Goal: Task Accomplishment & Management: Manage account settings

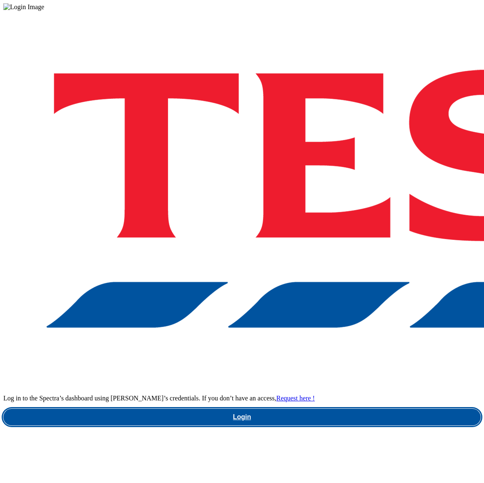
click at [343, 408] on link "Login" at bounding box center [241, 416] width 477 height 17
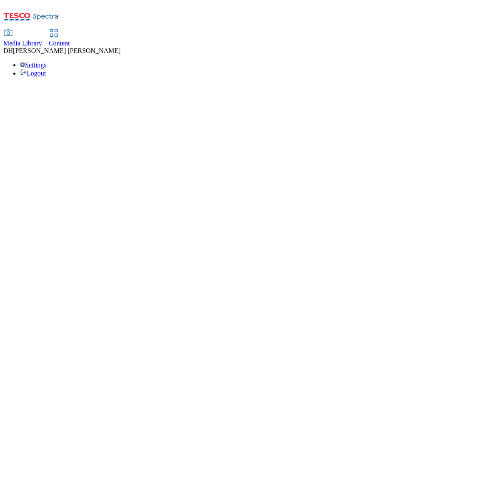
select select "ghs-[GEOGRAPHIC_DATA]"
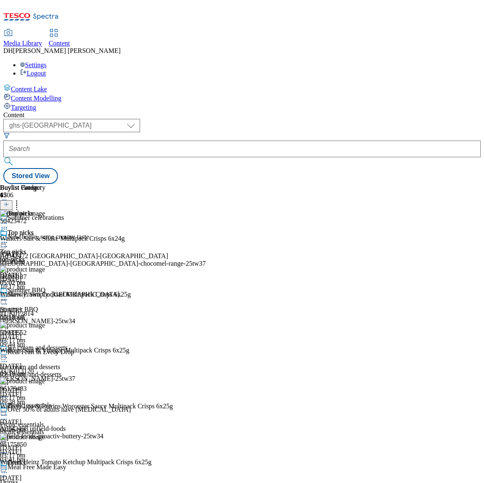
click at [36, 104] on span "Targeting" at bounding box center [23, 107] width 25 height 7
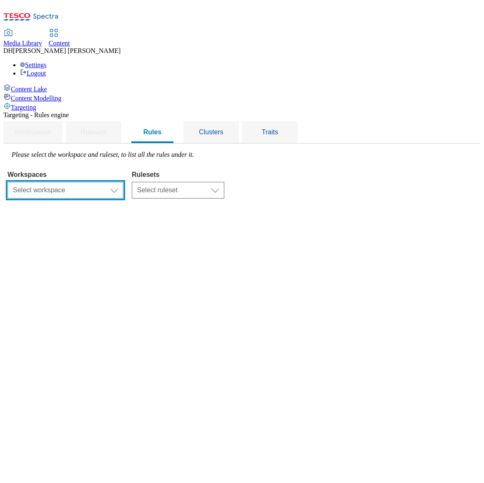
click at [123, 182] on select "Select workspace Content" at bounding box center [66, 190] width 116 height 17
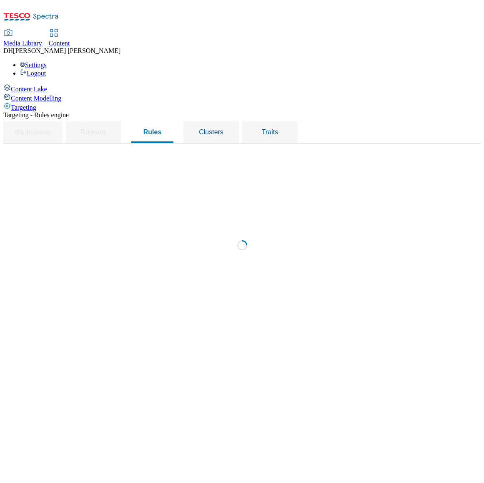
select select "f510054f-adaa-4692-b570-80fa3897127a"
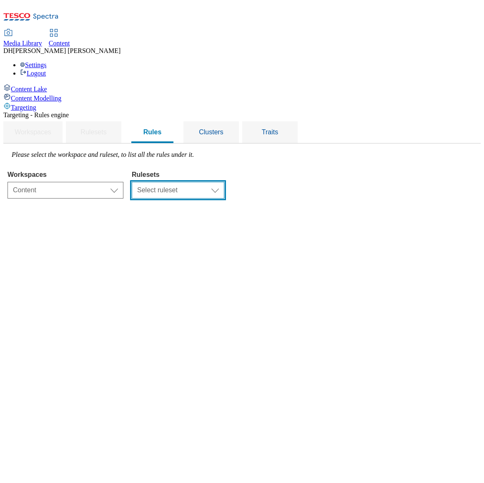
click at [224, 182] on select "Select ruleset CZ HU ROI SK UK" at bounding box center [178, 190] width 93 height 17
select select "7f9e739d-6abb-424f-b94f-4b375a3fe6e0"
click at [224, 182] on select "Select ruleset CZ HU ROI SK UK" at bounding box center [178, 190] width 93 height 17
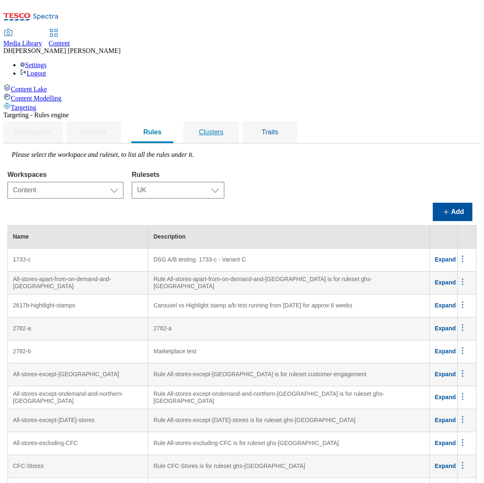
click at [223, 128] on span "Clusters" at bounding box center [211, 131] width 25 height 7
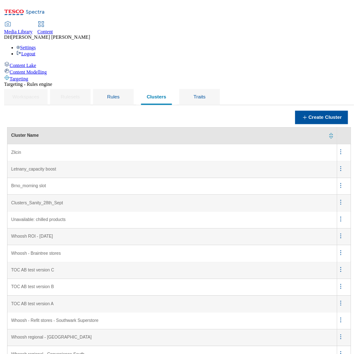
scroll to position [967, 0]
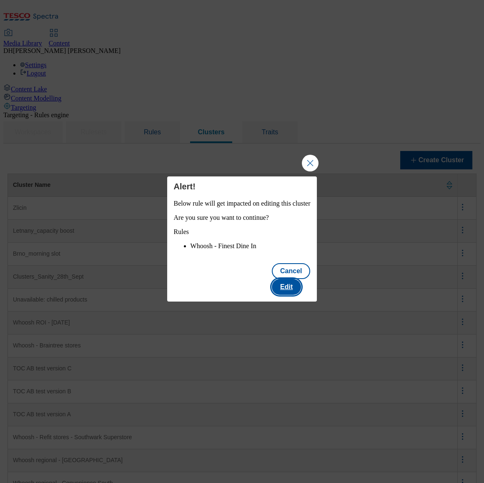
click at [301, 284] on button "Edit" at bounding box center [286, 287] width 29 height 16
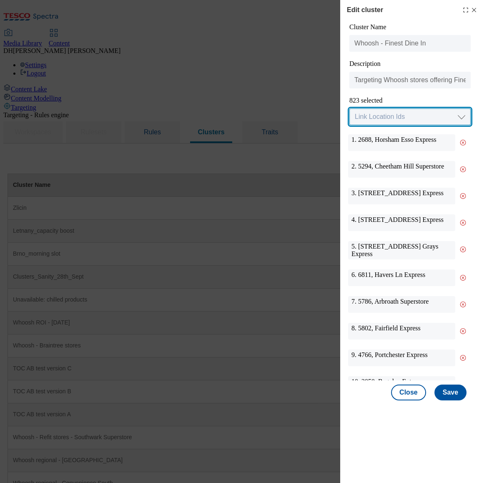
click at [385, 122] on select "Link Location Ids Choose location from table Add Bulk Location UUIDs" at bounding box center [409, 116] width 121 height 17
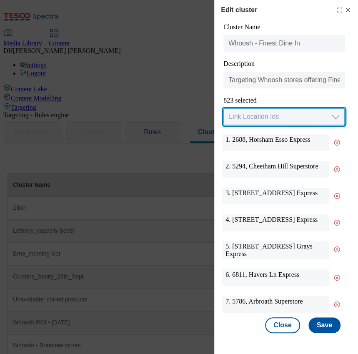
click at [270, 116] on select "Link Location Ids Choose location from table Add Bulk Location UUIDs" at bounding box center [283, 116] width 121 height 17
select select "locationtable"
click at [223, 109] on select "Link Location Ids Choose location from table Add Bulk Location UUIDs" at bounding box center [283, 116] width 121 height 17
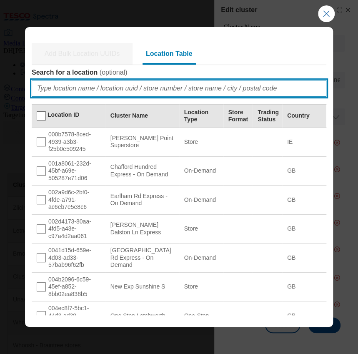
click at [76, 90] on input "Search for a location ( optional )" at bounding box center [179, 88] width 295 height 17
paste input "1c3590f1-c1c7-4c1b-8fb7-6b68c13aeef5"
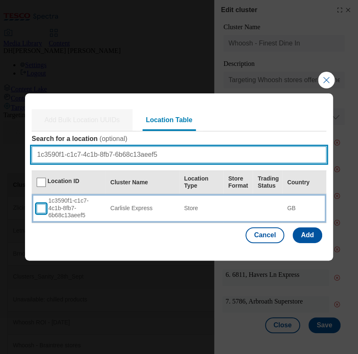
type input "1c3590f1-c1c7-4c1b-8fb7-6b68c13aeef5"
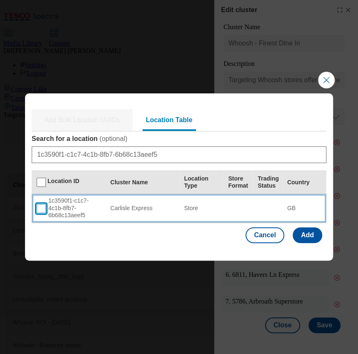
click at [41, 204] on input "Modal" at bounding box center [41, 208] width 9 height 9
checkbox input "true"
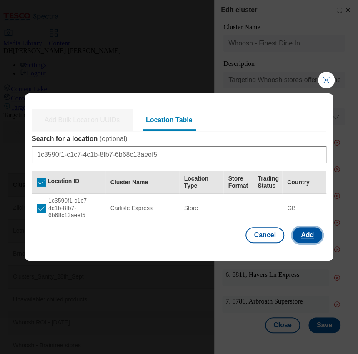
click at [312, 236] on button "Add" at bounding box center [308, 235] width 30 height 16
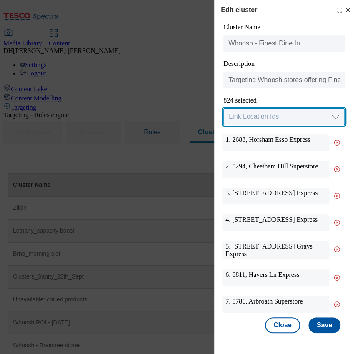
click at [281, 115] on select "Link Location Ids Choose location from table Add Bulk Location UUIDs" at bounding box center [283, 116] width 121 height 17
select select "locationtable"
click at [223, 109] on select "Link Location Ids Choose location from table Add Bulk Location UUIDs" at bounding box center [283, 116] width 121 height 17
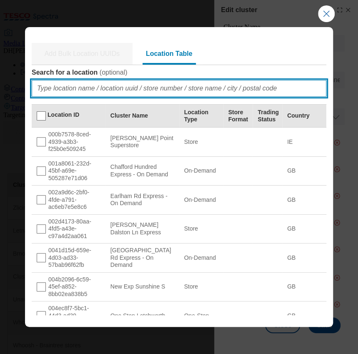
click at [92, 89] on input "Search for a location ( optional )" at bounding box center [179, 88] width 295 height 17
paste input "aef4728e-6d1d-46e6-82ff-359bda6d890b"
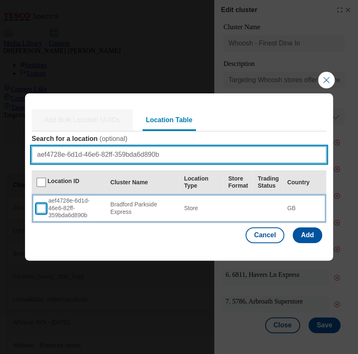
type input "aef4728e-6d1d-46e6-82ff-359bda6d890b"
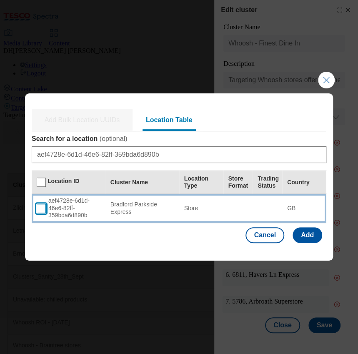
click at [40, 205] on input "Modal" at bounding box center [41, 208] width 9 height 9
checkbox input "true"
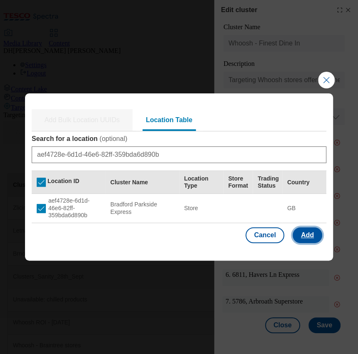
click at [308, 232] on button "Add" at bounding box center [308, 235] width 30 height 16
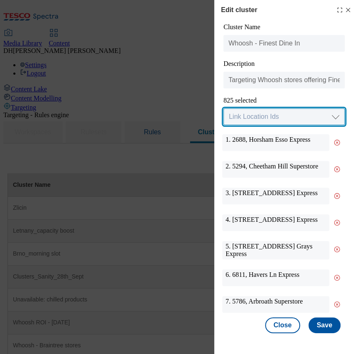
click at [278, 115] on select "Link Location Ids Choose location from table Add Bulk Location UUIDs" at bounding box center [283, 116] width 121 height 17
select select "locationtable"
click at [223, 109] on select "Link Location Ids Choose location from table Add Bulk Location UUIDs" at bounding box center [283, 116] width 121 height 17
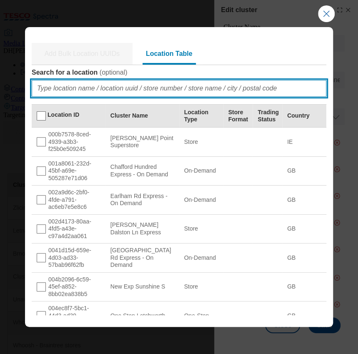
click at [51, 88] on input "Search for a location ( optional )" at bounding box center [179, 88] width 295 height 17
paste input "5a9ed64c-23ae-4401-828e-58f05ba6f67a"
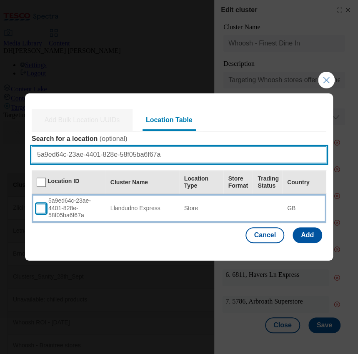
type input "5a9ed64c-23ae-4401-828e-58f05ba6f67a"
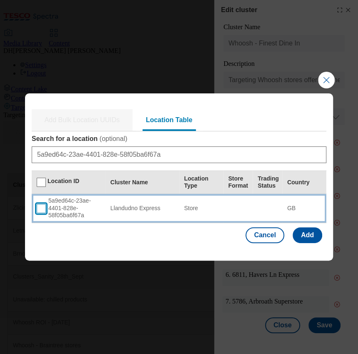
drag, startPoint x: 40, startPoint y: 206, endPoint x: 171, endPoint y: 213, distance: 131.5
click at [40, 206] on input "Modal" at bounding box center [41, 208] width 9 height 9
checkbox input "true"
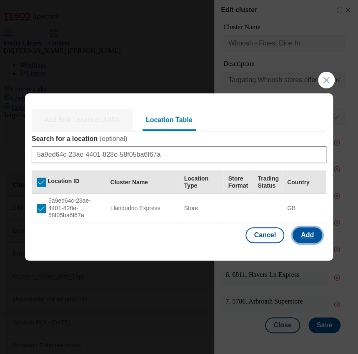
click at [310, 234] on button "Add" at bounding box center [308, 235] width 30 height 16
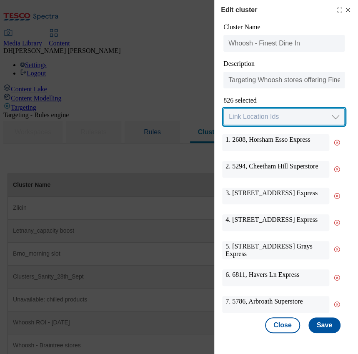
click at [270, 115] on select "Link Location Ids Choose location from table Add Bulk Location UUIDs" at bounding box center [283, 116] width 121 height 17
select select "locationtable"
click at [223, 109] on select "Link Location Ids Choose location from table Add Bulk Location UUIDs" at bounding box center [283, 116] width 121 height 17
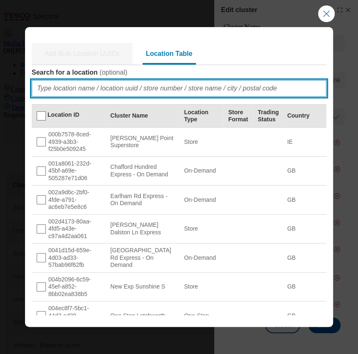
click at [78, 86] on input "Search for a location ( optional )" at bounding box center [179, 88] width 295 height 17
paste input "672c4bc0-503e-4bce-9048-b67338af7c81"
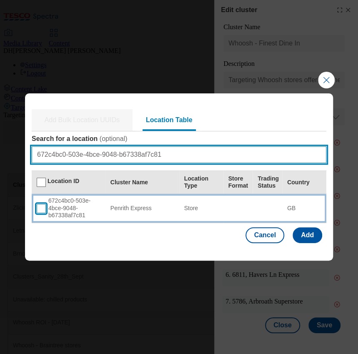
type input "672c4bc0-503e-4bce-9048-b67338af7c81"
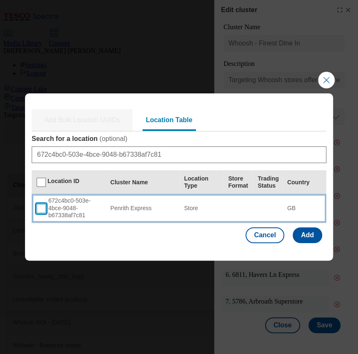
click at [44, 207] on input "Modal" at bounding box center [41, 208] width 9 height 9
checkbox input "true"
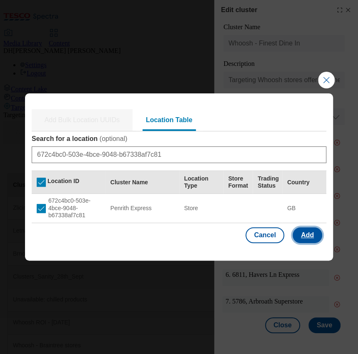
click at [306, 233] on button "Add" at bounding box center [308, 235] width 30 height 16
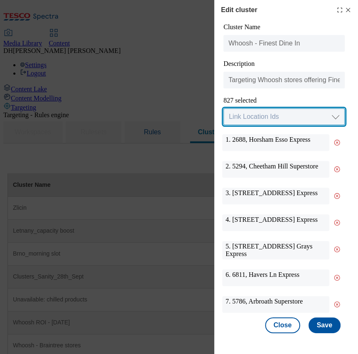
click at [267, 115] on select "Link Location Ids Choose location from table Add Bulk Location UUIDs" at bounding box center [283, 116] width 121 height 17
select select "locationtable"
click at [223, 109] on select "Link Location Ids Choose location from table Add Bulk Location UUIDs" at bounding box center [283, 116] width 121 height 17
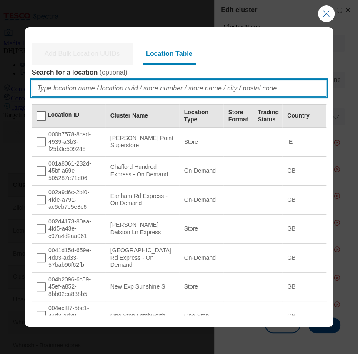
click at [78, 87] on input "Search for a location ( optional )" at bounding box center [179, 88] width 295 height 17
paste input "2ff25300-c17a-40a5-b76d-ff8efc2c8b50"
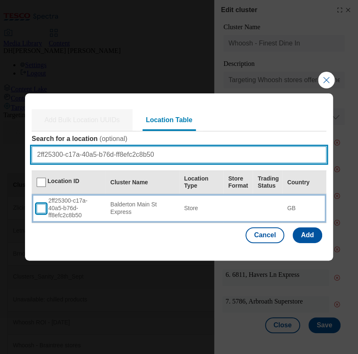
type input "2ff25300-c17a-40a5-b76d-ff8efc2c8b50"
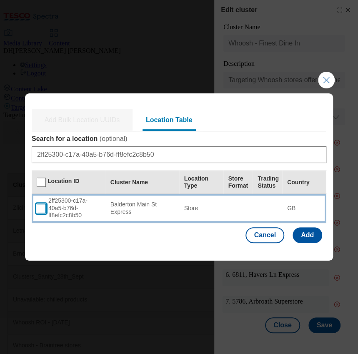
click at [42, 207] on input "Modal" at bounding box center [41, 208] width 9 height 9
checkbox input "true"
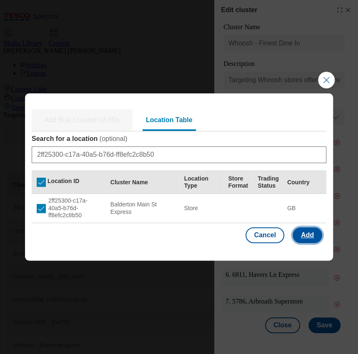
click at [313, 237] on button "Add" at bounding box center [308, 235] width 30 height 16
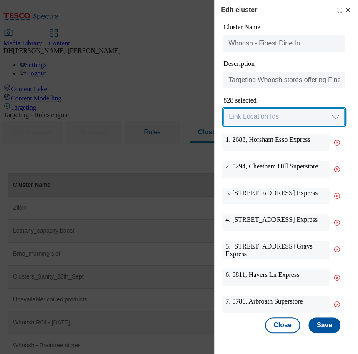
click at [265, 116] on select "Link Location Ids Choose location from table Add Bulk Location UUIDs" at bounding box center [283, 116] width 121 height 17
select select "locationtable"
click at [223, 109] on select "Link Location Ids Choose location from table Add Bulk Location UUIDs" at bounding box center [283, 116] width 121 height 17
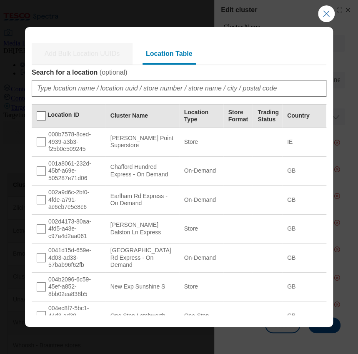
click at [83, 97] on div "Search for a location ( optional )" at bounding box center [179, 86] width 295 height 36
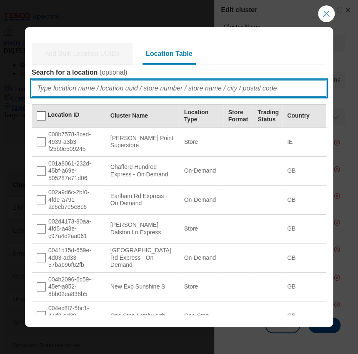
click at [78, 88] on input "Search for a location ( optional )" at bounding box center [179, 88] width 295 height 17
paste input "1f03ca37-b406-4d70-b5eb-253686ee7bf5"
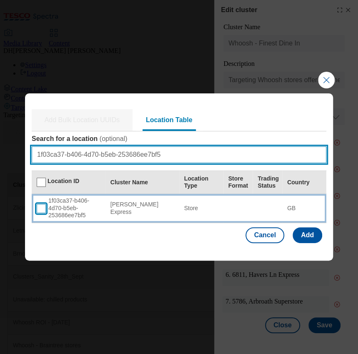
type input "1f03ca37-b406-4d70-b5eb-253686ee7bf5"
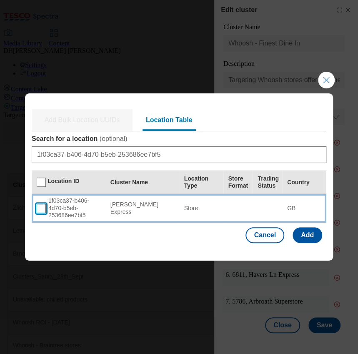
click at [41, 208] on input "Modal" at bounding box center [41, 208] width 9 height 9
checkbox input "true"
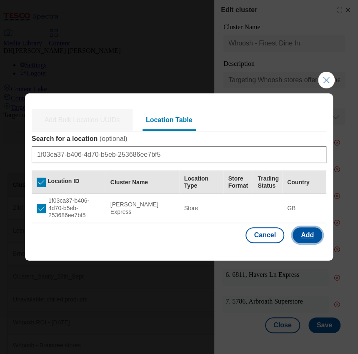
click at [303, 236] on button "Add" at bounding box center [308, 235] width 30 height 16
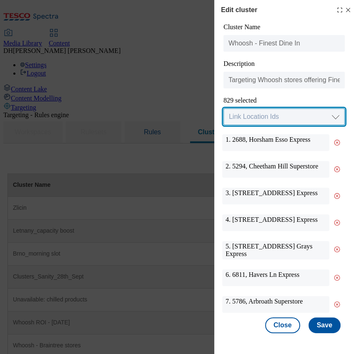
click at [290, 118] on select "Link Location Ids Choose location from table Add Bulk Location UUIDs" at bounding box center [283, 116] width 121 height 17
select select "locationtable"
click at [223, 109] on select "Link Location Ids Choose location from table Add Bulk Location UUIDs" at bounding box center [283, 116] width 121 height 17
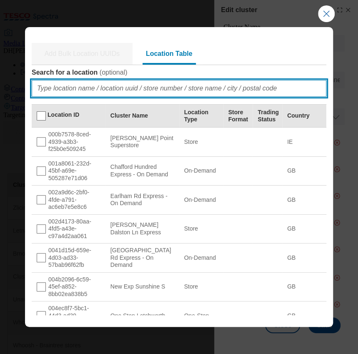
click at [98, 90] on input "Search for a location ( optional )" at bounding box center [179, 88] width 295 height 17
paste input "acca6311-11af-4b72-b66e-afb41ddc9b76"
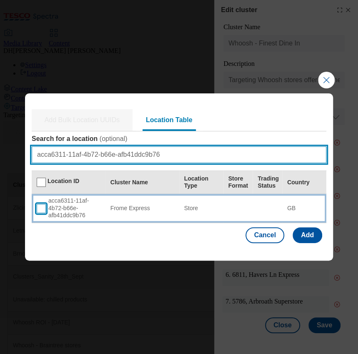
type input "acca6311-11af-4b72-b66e-afb41ddc9b76"
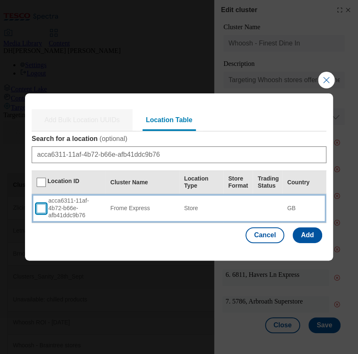
click at [41, 209] on input "Modal" at bounding box center [41, 208] width 9 height 9
checkbox input "true"
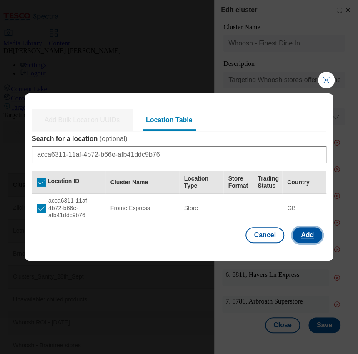
click at [309, 235] on button "Add" at bounding box center [308, 235] width 30 height 16
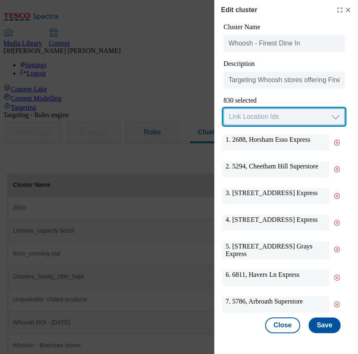
click at [251, 122] on select "Link Location Ids Choose location from table Add Bulk Location UUIDs" at bounding box center [283, 116] width 121 height 17
select select "locationtable"
click at [223, 109] on select "Link Location Ids Choose location from table Add Bulk Location UUIDs" at bounding box center [283, 116] width 121 height 17
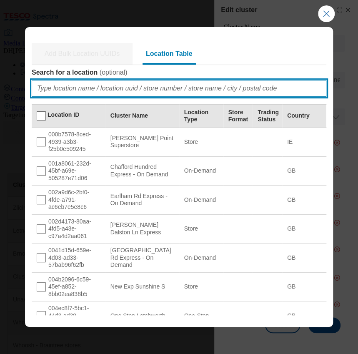
click at [107, 86] on input "Search for a location ( optional )" at bounding box center [179, 88] width 295 height 17
paste input "0f16cbe6-6f51-44fd-8ff0-0f6a52e1f900"
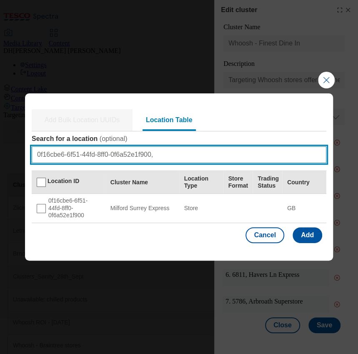
paste input "c3992405-ff65-403a-9cb6-d41e827dce3f"
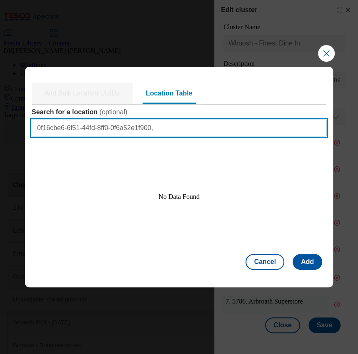
type input "0f16cbe6-6f51-44fd-8ff0-0f6a52e1f900"
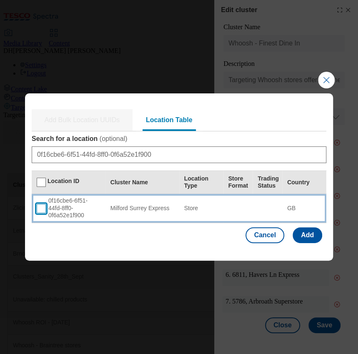
click at [41, 209] on input "Modal" at bounding box center [41, 208] width 9 height 9
checkbox input "true"
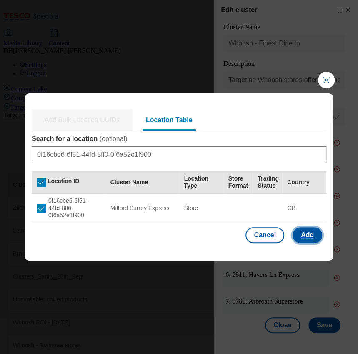
click at [311, 236] on button "Add" at bounding box center [308, 235] width 30 height 16
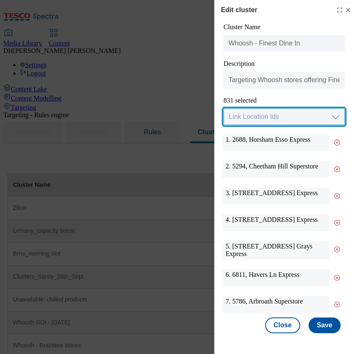
click at [289, 120] on select "Link Location Ids Choose location from table Add Bulk Location UUIDs" at bounding box center [283, 116] width 121 height 17
select select "locationtable"
click at [223, 109] on select "Link Location Ids Choose location from table Add Bulk Location UUIDs" at bounding box center [283, 116] width 121 height 17
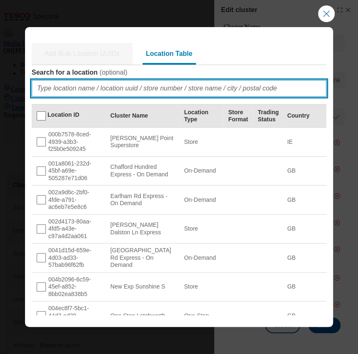
click at [101, 89] on input "Search for a location ( optional )" at bounding box center [179, 88] width 295 height 17
paste input "2c52833a-3bf4-4750-bb6c-78321009d1dc"
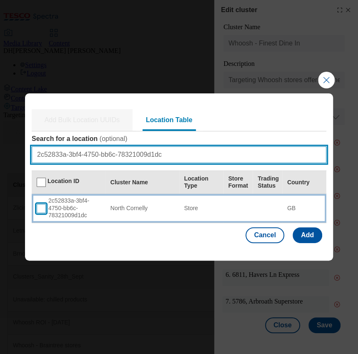
type input "2c52833a-3bf4-4750-bb6c-78321009d1dc"
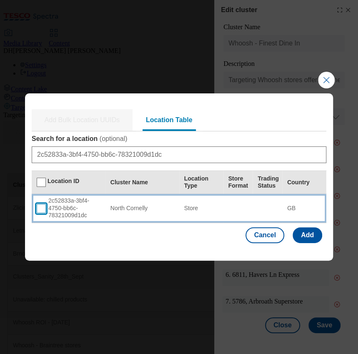
click at [45, 208] on input "Modal" at bounding box center [41, 208] width 9 height 9
checkbox input "true"
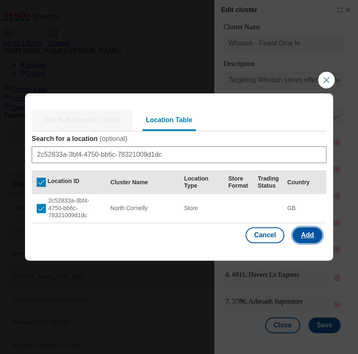
click at [310, 231] on button "Add" at bounding box center [308, 235] width 30 height 16
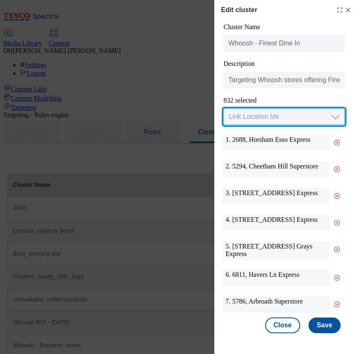
click at [263, 119] on select "Link Location Ids Choose location from table Add Bulk Location UUIDs" at bounding box center [283, 116] width 121 height 17
select select "locationtable"
click at [223, 109] on select "Link Location Ids Choose location from table Add Bulk Location UUIDs" at bounding box center [283, 116] width 121 height 17
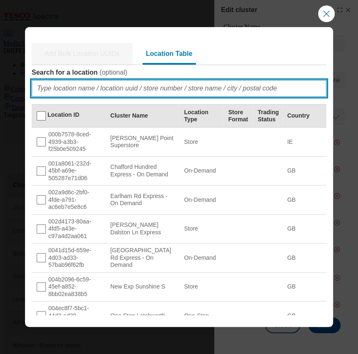
click at [58, 91] on input "Search for a location ( optional )" at bounding box center [179, 88] width 295 height 17
paste input "d52e80ae-acd6-4233-81fd-43e66c34d134"
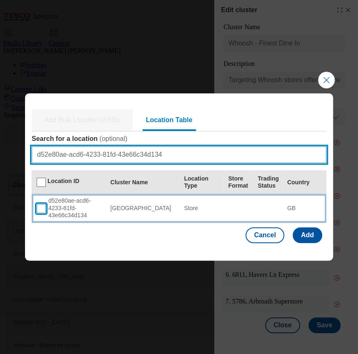
type input "d52e80ae-acd6-4233-81fd-43e66c34d134"
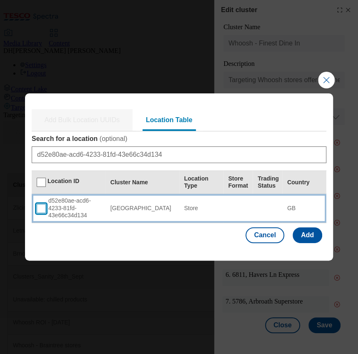
click at [39, 207] on input "Modal" at bounding box center [41, 208] width 9 height 9
checkbox input "true"
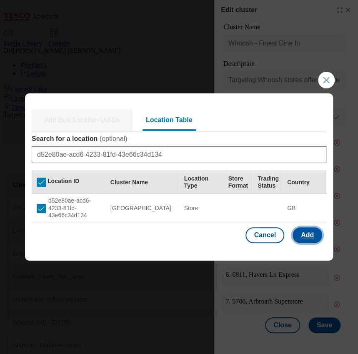
click at [312, 236] on button "Add" at bounding box center [308, 235] width 30 height 16
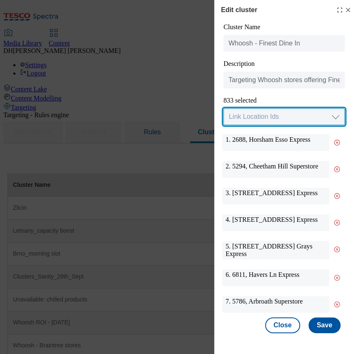
click at [284, 119] on select "Link Location Ids Choose location from table Add Bulk Location UUIDs" at bounding box center [283, 116] width 121 height 17
select select "locationtable"
click at [223, 109] on select "Link Location Ids Choose location from table Add Bulk Location UUIDs" at bounding box center [283, 116] width 121 height 17
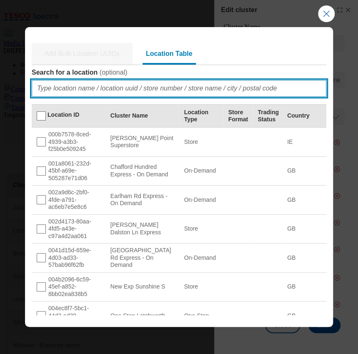
click at [94, 89] on input "Search for a location ( optional )" at bounding box center [179, 88] width 295 height 17
paste input "d957cd3b-bb80-4fd3-997f-f6472d5b8265"
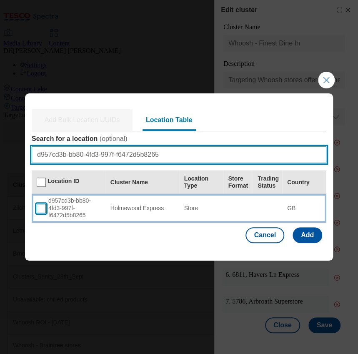
type input "d957cd3b-bb80-4fd3-997f-f6472d5b8265"
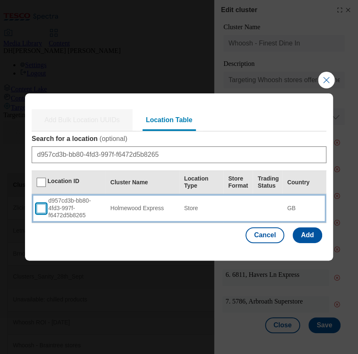
click at [42, 208] on input "Modal" at bounding box center [41, 208] width 9 height 9
checkbox input "true"
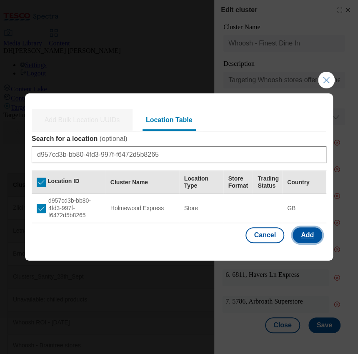
click at [309, 235] on button "Add" at bounding box center [308, 235] width 30 height 16
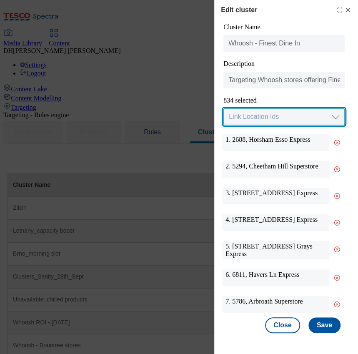
click at [282, 118] on select "Link Location Ids Choose location from table Add Bulk Location UUIDs" at bounding box center [283, 116] width 121 height 17
select select "locationtable"
click at [223, 109] on select "Link Location Ids Choose location from table Add Bulk Location UUIDs" at bounding box center [283, 116] width 121 height 17
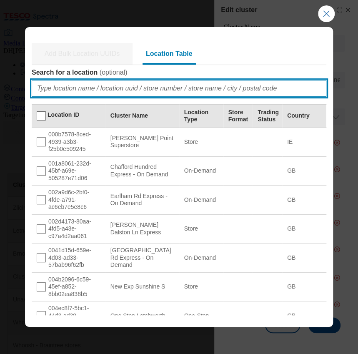
click at [120, 84] on input "Search for a location ( optional )" at bounding box center [179, 88] width 295 height 17
paste input "1791dca1-17e6-429e-b3c4-5fd921cb2fd9"
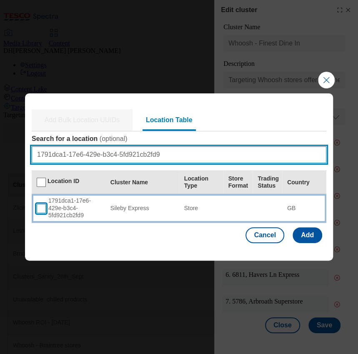
type input "1791dca1-17e6-429e-b3c4-5fd921cb2fd9"
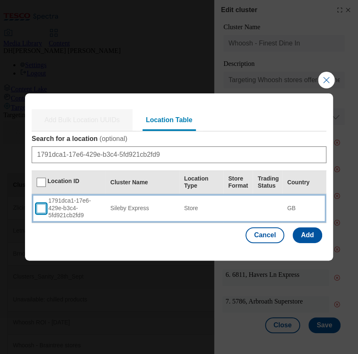
drag, startPoint x: 42, startPoint y: 210, endPoint x: 50, endPoint y: 210, distance: 8.4
click at [42, 210] on input "Modal" at bounding box center [41, 208] width 9 height 9
checkbox input "true"
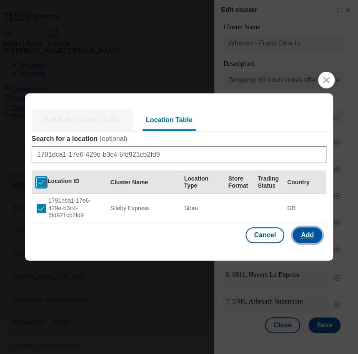
drag, startPoint x: 309, startPoint y: 237, endPoint x: 40, endPoint y: 185, distance: 274.1
click at [309, 237] on button "Add" at bounding box center [308, 235] width 30 height 16
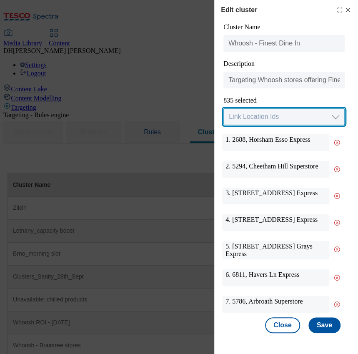
click at [263, 118] on select "Link Location Ids Choose location from table Add Bulk Location UUIDs" at bounding box center [283, 116] width 121 height 17
select select "locationtable"
click at [223, 109] on select "Link Location Ids Choose location from table Add Bulk Location UUIDs" at bounding box center [283, 116] width 121 height 17
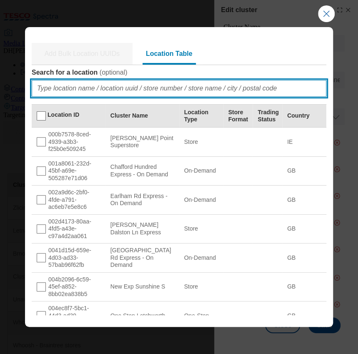
click at [59, 87] on input "Search for a location ( optional )" at bounding box center [179, 88] width 295 height 17
paste input "bcb2000b-da78-4faf-ad77-88880e480df1"
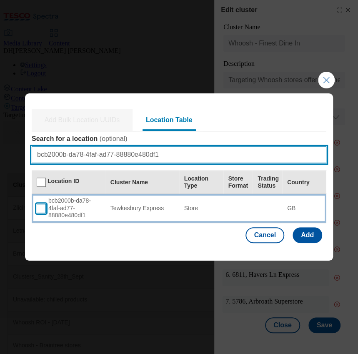
type input "bcb2000b-da78-4faf-ad77-88880e480df1"
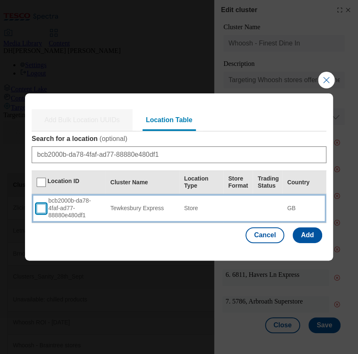
drag, startPoint x: 40, startPoint y: 205, endPoint x: 47, endPoint y: 205, distance: 7.1
click at [40, 205] on input "Modal" at bounding box center [41, 208] width 9 height 9
checkbox input "true"
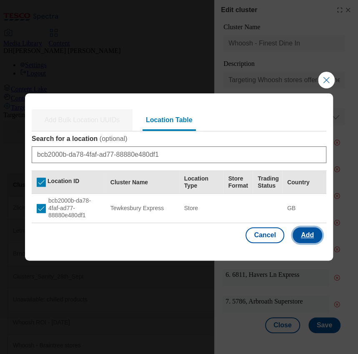
click at [307, 234] on button "Add" at bounding box center [308, 235] width 30 height 16
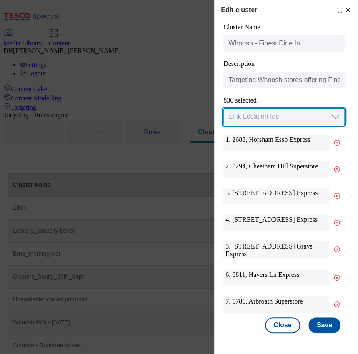
click at [273, 122] on select "Link Location Ids Choose location from table Add Bulk Location UUIDs" at bounding box center [283, 116] width 121 height 17
select select "locationtable"
click at [223, 109] on select "Link Location Ids Choose location from table Add Bulk Location UUIDs" at bounding box center [283, 116] width 121 height 17
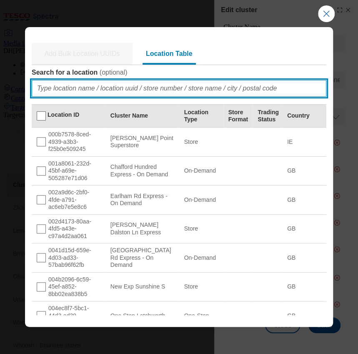
click at [84, 83] on input "Search for a location ( optional )" at bounding box center [179, 88] width 295 height 17
paste input "54c54459-0c5a-48a3-93d5-86797cb70a38"
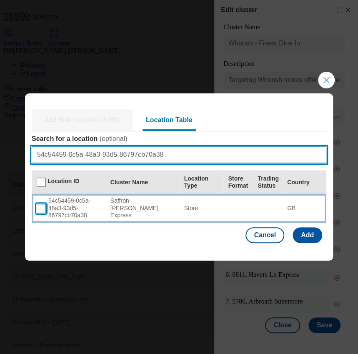
type input "54c54459-0c5a-48a3-93d5-86797cb70a38"
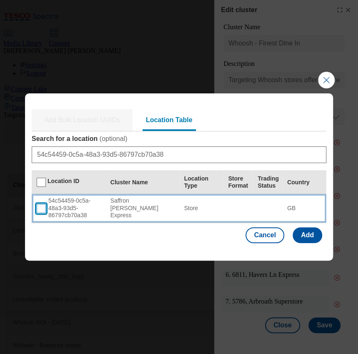
drag, startPoint x: 43, startPoint y: 210, endPoint x: 90, endPoint y: 214, distance: 48.0
click at [43, 210] on input "Modal" at bounding box center [41, 208] width 9 height 9
checkbox input "true"
drag, startPoint x: 310, startPoint y: 237, endPoint x: 50, endPoint y: 206, distance: 262.3
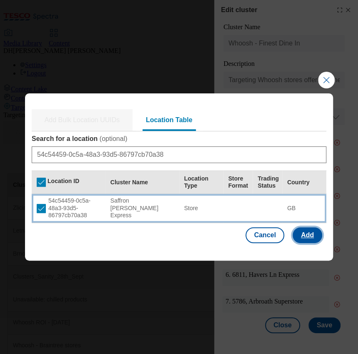
click at [310, 237] on button "Add" at bounding box center [308, 235] width 30 height 16
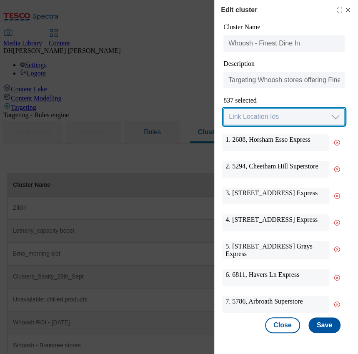
click at [253, 122] on select "Link Location Ids Choose location from table Add Bulk Location UUIDs" at bounding box center [283, 116] width 121 height 17
select select "locationtable"
click at [223, 109] on select "Link Location Ids Choose location from table Add Bulk Location UUIDs" at bounding box center [283, 116] width 121 height 17
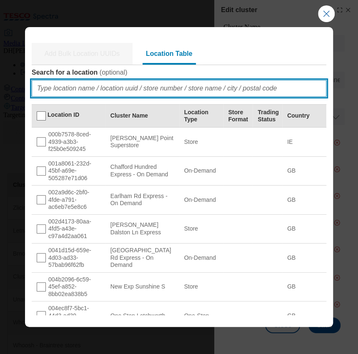
click at [126, 90] on input "Search for a location ( optional )" at bounding box center [179, 88] width 295 height 17
paste input "feccf17b-cd67-4134-bb3a-ddbf71f72c2f"
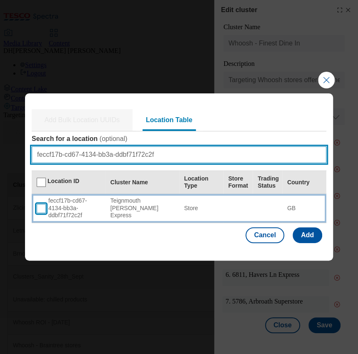
type input "feccf17b-cd67-4134-bb3a-ddbf71f72c2f"
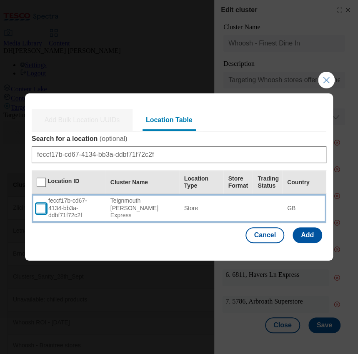
click at [39, 210] on input "Modal" at bounding box center [41, 208] width 9 height 9
checkbox input "true"
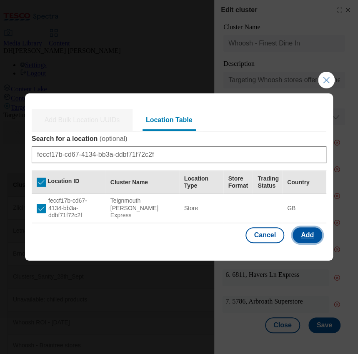
click at [310, 234] on button "Add" at bounding box center [308, 235] width 30 height 16
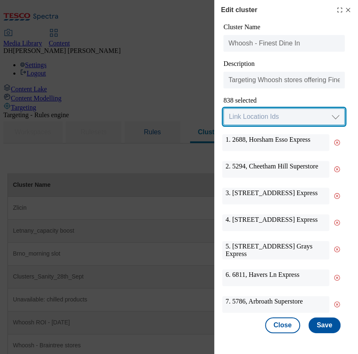
click at [254, 118] on select "Link Location Ids Choose location from table Add Bulk Location UUIDs" at bounding box center [283, 116] width 121 height 17
select select "locationtable"
click at [223, 109] on select "Link Location Ids Choose location from table Add Bulk Location UUIDs" at bounding box center [283, 116] width 121 height 17
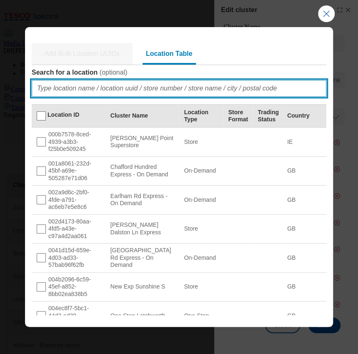
click at [137, 90] on input "Search for a location ( optional )" at bounding box center [179, 88] width 295 height 17
paste input "463007d1-a10d-4b3a-b4ae-bb0cd9286b54"
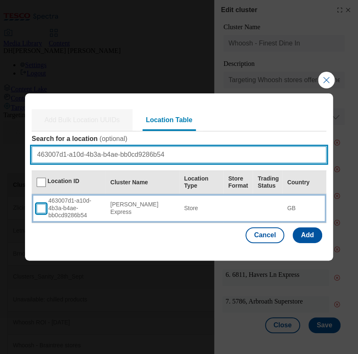
type input "463007d1-a10d-4b3a-b4ae-bb0cd9286b54"
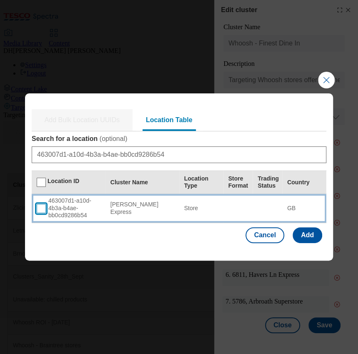
click at [40, 208] on input "Modal" at bounding box center [41, 208] width 9 height 9
checkbox input "true"
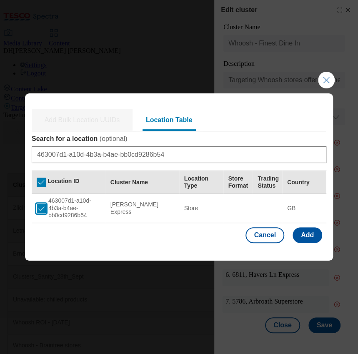
checkbox input "true"
drag, startPoint x: 305, startPoint y: 233, endPoint x: 54, endPoint y: 232, distance: 251.3
click at [305, 233] on button "Add" at bounding box center [308, 235] width 30 height 16
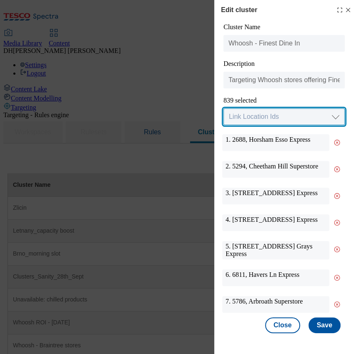
click at [269, 117] on select "Link Location Ids Choose location from table Add Bulk Location UUIDs" at bounding box center [283, 116] width 121 height 17
select select "locationtable"
click at [223, 109] on select "Link Location Ids Choose location from table Add Bulk Location UUIDs" at bounding box center [283, 116] width 121 height 17
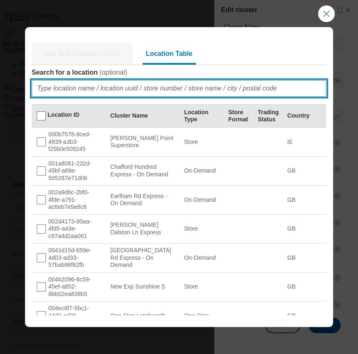
click at [133, 89] on input "Search for a location ( optional )" at bounding box center [179, 88] width 295 height 17
paste input "ee1f80c4-b790-4263-834e-f9abe030d831"
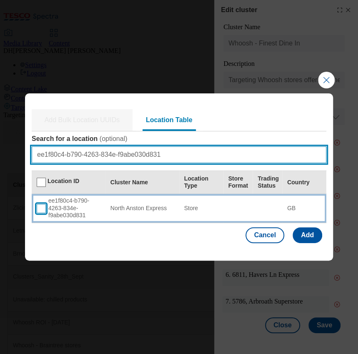
type input "ee1f80c4-b790-4263-834e-f9abe030d831"
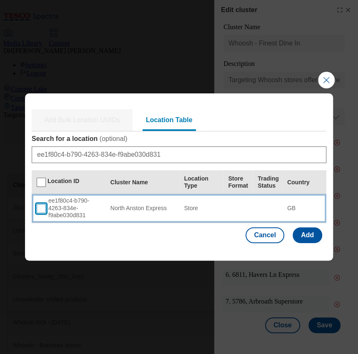
click at [42, 206] on input "Modal" at bounding box center [41, 208] width 9 height 9
checkbox input "true"
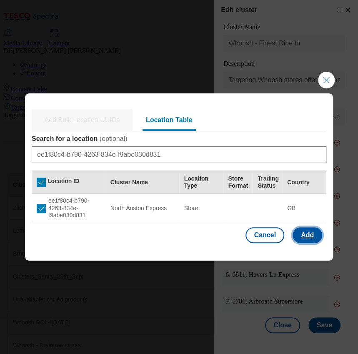
click at [309, 236] on button "Add" at bounding box center [308, 235] width 30 height 16
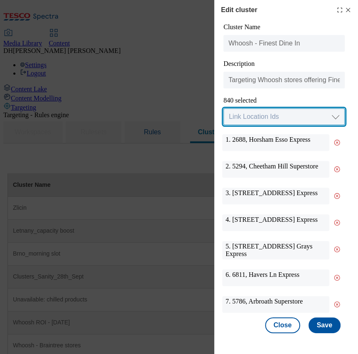
click at [247, 115] on select "Link Location Ids Choose location from table Add Bulk Location UUIDs" at bounding box center [283, 116] width 121 height 17
select select "locationtable"
click at [223, 109] on select "Link Location Ids Choose location from table Add Bulk Location UUIDs" at bounding box center [283, 116] width 121 height 17
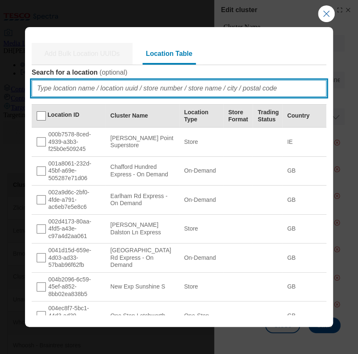
click at [75, 88] on input "Search for a location ( optional )" at bounding box center [179, 88] width 295 height 17
paste input "f61d652b-1a02-420e-a092-bf9f0e8927d4"
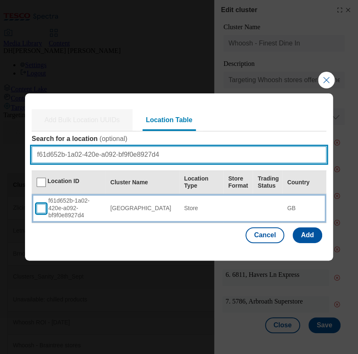
type input "f61d652b-1a02-420e-a092-bf9f0e8927d4"
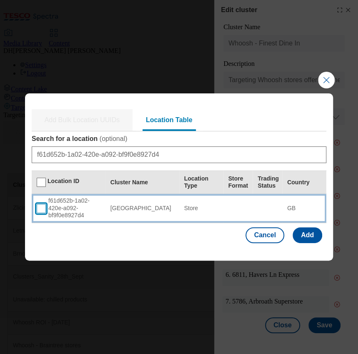
click at [40, 207] on input "Modal" at bounding box center [41, 208] width 9 height 9
checkbox input "true"
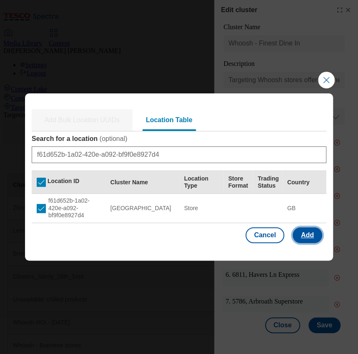
click at [310, 233] on button "Add" at bounding box center [308, 235] width 30 height 16
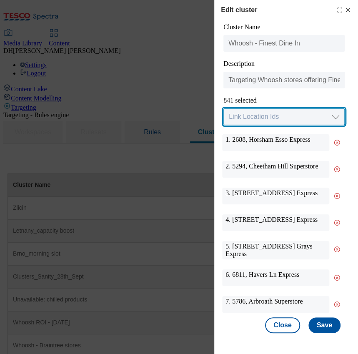
click at [270, 117] on select "Link Location Ids Choose location from table Add Bulk Location UUIDs" at bounding box center [283, 116] width 121 height 17
select select "locationtable"
click at [223, 109] on select "Link Location Ids Choose location from table Add Bulk Location UUIDs" at bounding box center [283, 116] width 121 height 17
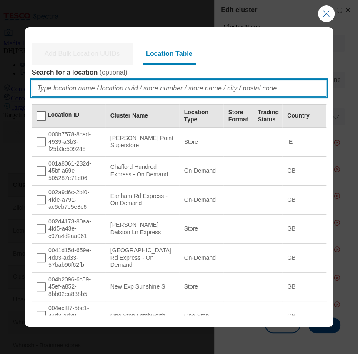
click at [119, 90] on input "Search for a location ( optional )" at bounding box center [179, 88] width 295 height 17
paste input "0ac18ef0-7250-448f-ba97-91b2e3dd1bd2"
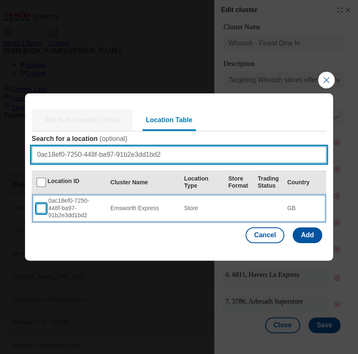
type input "0ac18ef0-7250-448f-ba97-91b2e3dd1bd2"
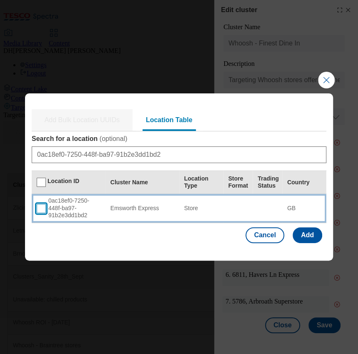
click at [41, 207] on input "Modal" at bounding box center [41, 208] width 9 height 9
checkbox input "true"
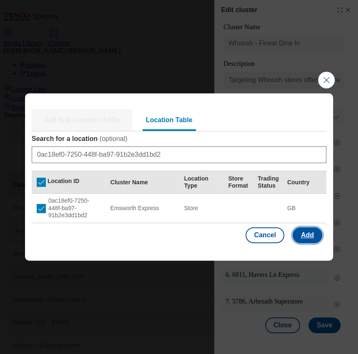
click at [320, 235] on button "Add" at bounding box center [308, 235] width 30 height 16
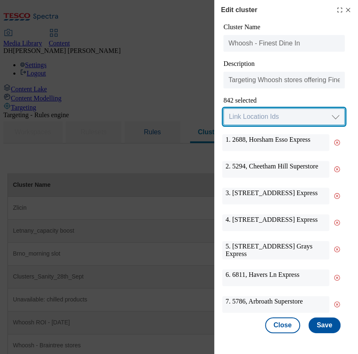
click at [255, 117] on select "Link Location Ids Choose location from table Add Bulk Location UUIDs" at bounding box center [283, 116] width 121 height 17
select select "locationtable"
click at [223, 109] on select "Link Location Ids Choose location from table Add Bulk Location UUIDs" at bounding box center [283, 116] width 121 height 17
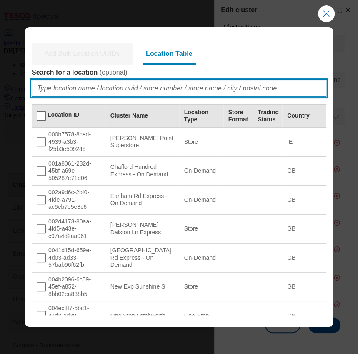
click at [68, 87] on input "Search for a location ( optional )" at bounding box center [179, 88] width 295 height 17
paste input "41a05175-e068-4fa8-b995-42e81f1a27f2"
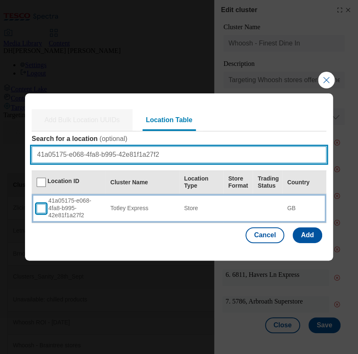
type input "41a05175-e068-4fa8-b995-42e81f1a27f2"
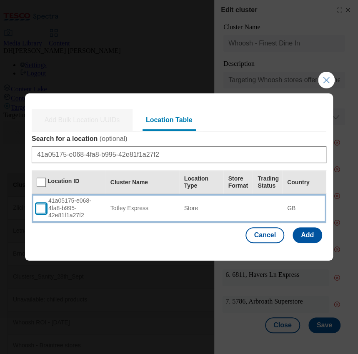
drag, startPoint x: 38, startPoint y: 210, endPoint x: 46, endPoint y: 212, distance: 7.7
click at [38, 210] on input "Modal" at bounding box center [41, 208] width 9 height 9
checkbox input "true"
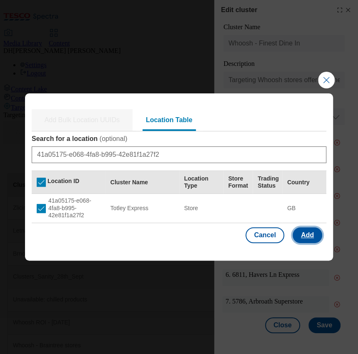
drag, startPoint x: 313, startPoint y: 237, endPoint x: 103, endPoint y: 237, distance: 210.0
click at [313, 237] on button "Add" at bounding box center [308, 235] width 30 height 16
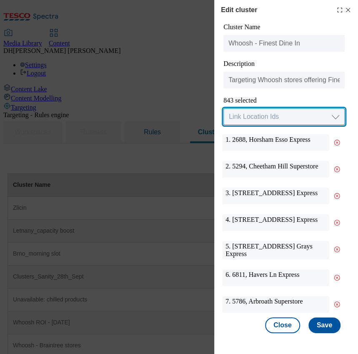
click at [275, 119] on select "Link Location Ids Choose location from table Add Bulk Location UUIDs" at bounding box center [283, 116] width 121 height 17
select select "locationtable"
click at [223, 109] on select "Link Location Ids Choose location from table Add Bulk Location UUIDs" at bounding box center [283, 116] width 121 height 17
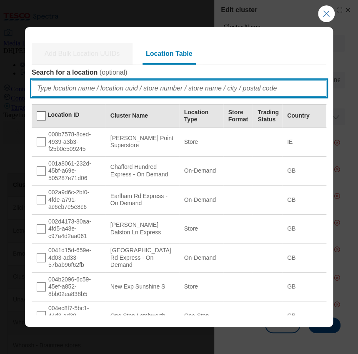
click at [93, 90] on input "Search for a location ( optional )" at bounding box center [179, 88] width 295 height 17
paste input "c9429ea6-71bc-424a-9c68-5dea3e10abb4"
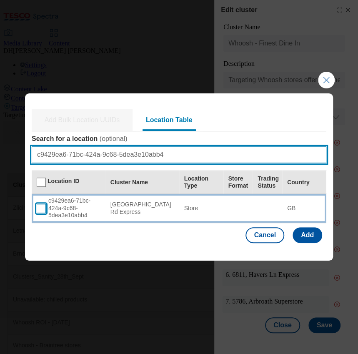
type input "c9429ea6-71bc-424a-9c68-5dea3e10abb4"
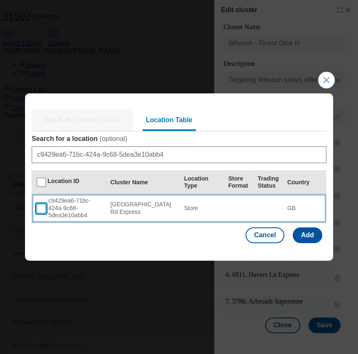
click at [43, 207] on input "Modal" at bounding box center [41, 208] width 9 height 9
checkbox input "true"
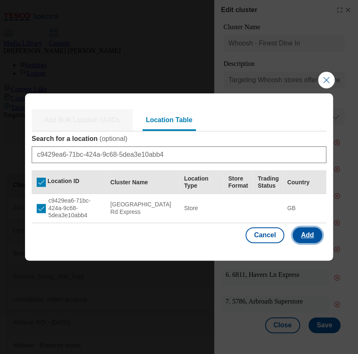
drag, startPoint x: 305, startPoint y: 238, endPoint x: 97, endPoint y: 248, distance: 208.6
click at [305, 238] on button "Add" at bounding box center [308, 235] width 30 height 16
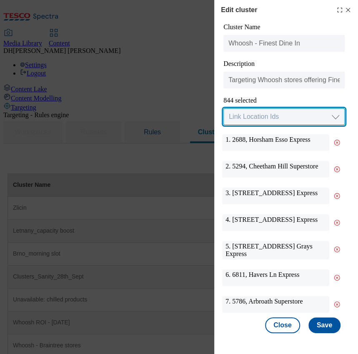
click at [270, 120] on select "Link Location Ids Choose location from table Add Bulk Location UUIDs" at bounding box center [283, 116] width 121 height 17
select select "locationtable"
click at [223, 109] on select "Link Location Ids Choose location from table Add Bulk Location UUIDs" at bounding box center [283, 116] width 121 height 17
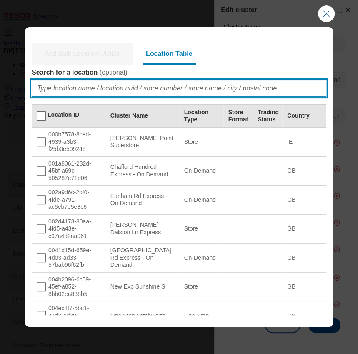
click at [69, 85] on input "Search for a location ( optional )" at bounding box center [179, 88] width 295 height 17
paste input "b3c0bbe8-b289-4f23-a7c6-2a721d47f718"
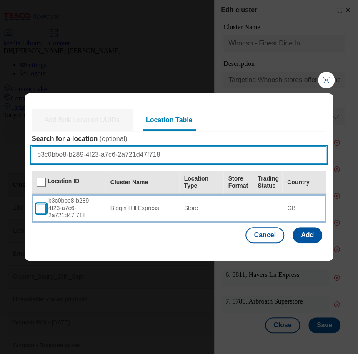
type input "b3c0bbe8-b289-4f23-a7c6-2a721d47f718"
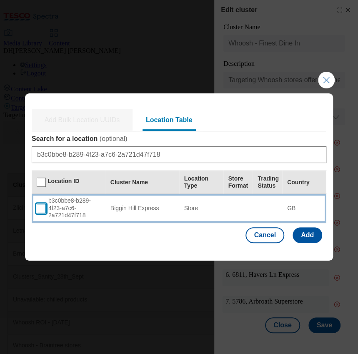
click at [41, 206] on input "Modal" at bounding box center [41, 208] width 9 height 9
checkbox input "true"
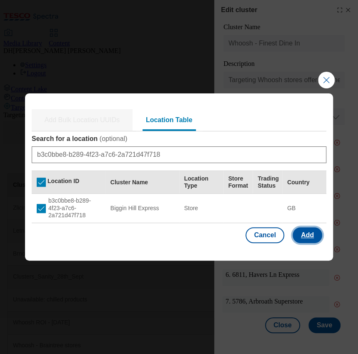
drag, startPoint x: 312, startPoint y: 231, endPoint x: 32, endPoint y: 224, distance: 279.7
click at [312, 231] on button "Add" at bounding box center [308, 235] width 30 height 16
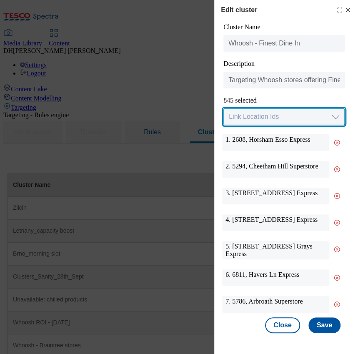
click at [260, 118] on select "Link Location Ids Choose location from table Add Bulk Location UUIDs" at bounding box center [283, 116] width 121 height 17
select select "locationtable"
click at [223, 109] on select "Link Location Ids Choose location from table Add Bulk Location UUIDs" at bounding box center [283, 116] width 121 height 17
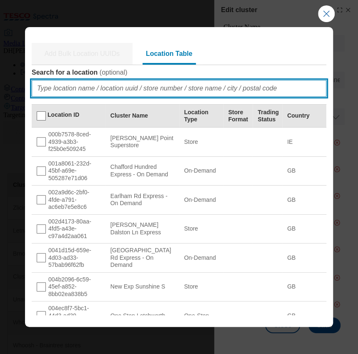
click at [137, 82] on input "Search for a location ( optional )" at bounding box center [179, 88] width 295 height 17
paste input "2e8f04db-e1e2-4e47-851f-1b95971de695"
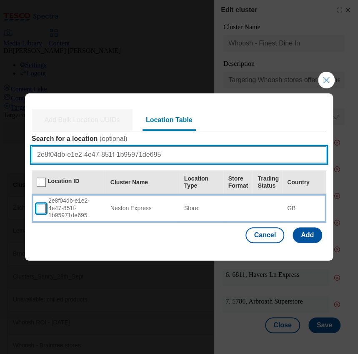
type input "2e8f04db-e1e2-4e47-851f-1b95971de695"
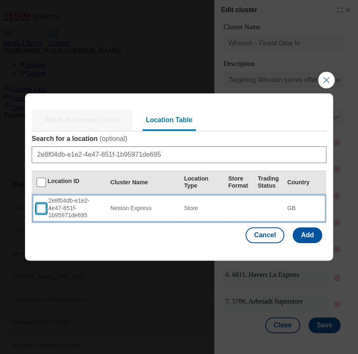
click at [38, 205] on input "Modal" at bounding box center [41, 208] width 9 height 9
checkbox input "true"
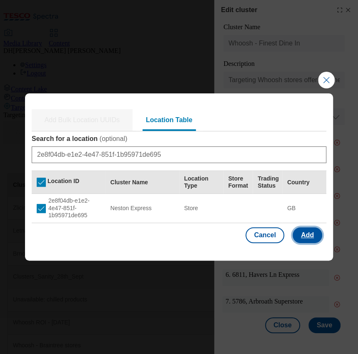
click at [306, 230] on button "Add" at bounding box center [308, 235] width 30 height 16
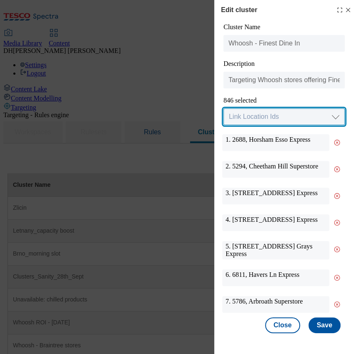
click at [254, 115] on select "Link Location Ids Choose location from table Add Bulk Location UUIDs" at bounding box center [283, 116] width 121 height 17
select select "locationtable"
click at [223, 109] on select "Link Location Ids Choose location from table Add Bulk Location UUIDs" at bounding box center [283, 116] width 121 height 17
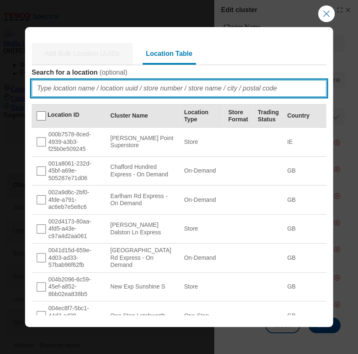
click at [108, 90] on input "Search for a location ( optional )" at bounding box center [179, 88] width 295 height 17
paste input "0e785974-d0a2-4405-b572-2ff5a98c1242"
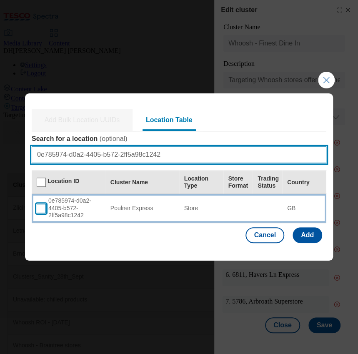
type input "0e785974-d0a2-4405-b572-2ff5a98c1242"
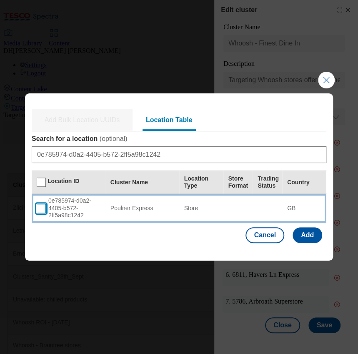
drag, startPoint x: 42, startPoint y: 207, endPoint x: 85, endPoint y: 214, distance: 43.5
click at [42, 207] on input "Modal" at bounding box center [41, 208] width 9 height 9
checkbox input "true"
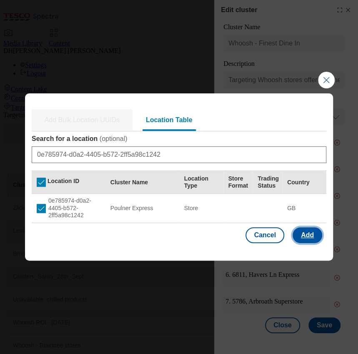
click at [308, 231] on button "Add" at bounding box center [308, 235] width 30 height 16
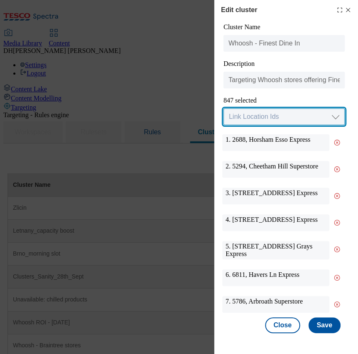
click at [293, 115] on select "Link Location Ids Choose location from table Add Bulk Location UUIDs" at bounding box center [283, 116] width 121 height 17
select select "locationtable"
click at [223, 109] on select "Link Location Ids Choose location from table Add Bulk Location UUIDs" at bounding box center [283, 116] width 121 height 17
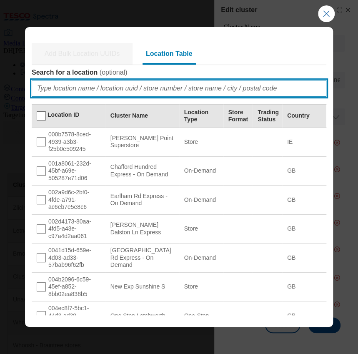
click at [75, 90] on input "Search for a location ( optional )" at bounding box center [179, 88] width 295 height 17
paste input "22805e57-12ba-47e4-b287-48ab212ddeab"
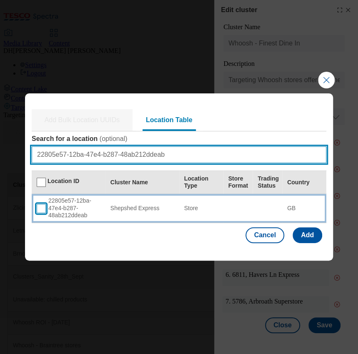
type input "22805e57-12ba-47e4-b287-48ab212ddeab"
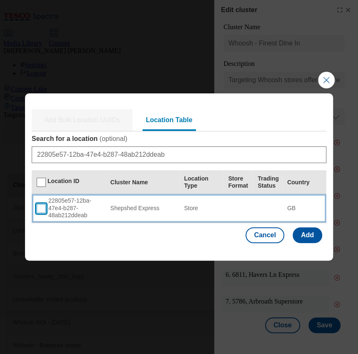
click at [42, 205] on input "Modal" at bounding box center [41, 208] width 9 height 9
checkbox input "true"
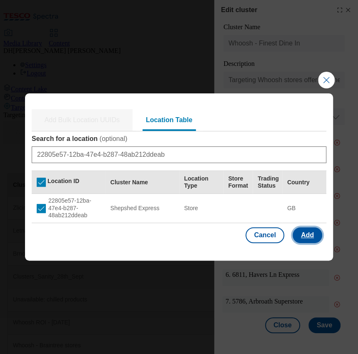
click at [313, 234] on button "Add" at bounding box center [308, 235] width 30 height 16
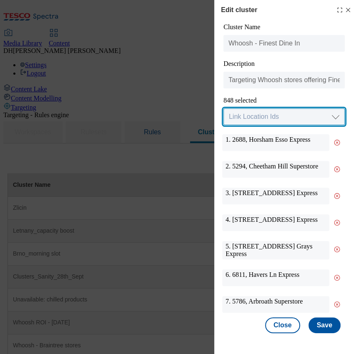
click at [270, 120] on select "Link Location Ids Choose location from table Add Bulk Location UUIDs" at bounding box center [283, 116] width 121 height 17
select select "locationtable"
click at [223, 109] on select "Link Location Ids Choose location from table Add Bulk Location UUIDs" at bounding box center [283, 116] width 121 height 17
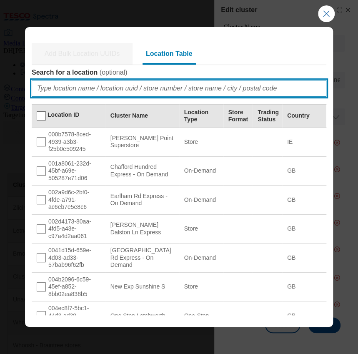
click at [90, 88] on input "Search for a location ( optional )" at bounding box center [179, 88] width 295 height 17
paste input "75ef0fd9-db5c-4ba8-a556-58f23b6da169"
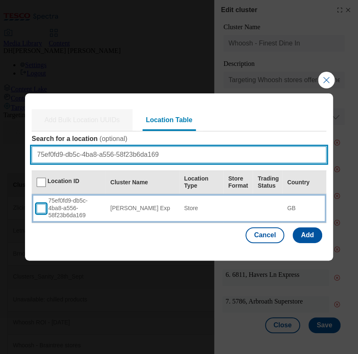
type input "75ef0fd9-db5c-4ba8-a556-58f23b6da169"
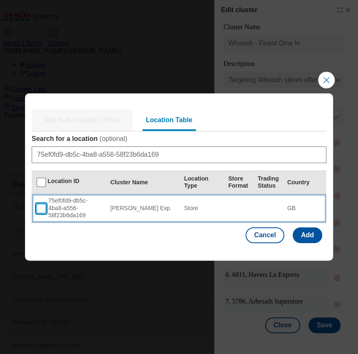
click at [43, 210] on input "Modal" at bounding box center [41, 208] width 9 height 9
checkbox input "true"
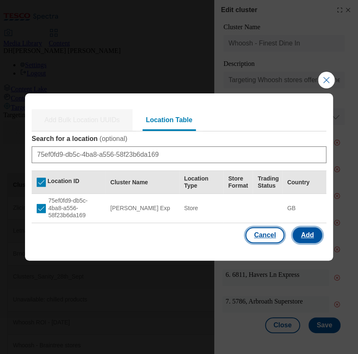
drag, startPoint x: 313, startPoint y: 238, endPoint x: 262, endPoint y: 238, distance: 51.3
click at [313, 238] on button "Add" at bounding box center [308, 235] width 30 height 16
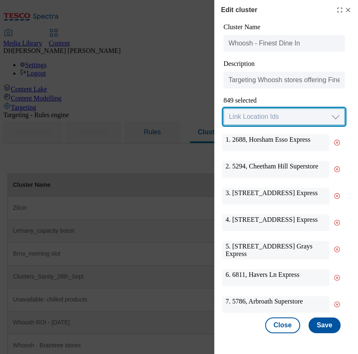
click at [269, 119] on select "Link Location Ids Choose location from table Add Bulk Location UUIDs" at bounding box center [283, 116] width 121 height 17
select select "locationtable"
click at [223, 109] on select "Link Location Ids Choose location from table Add Bulk Location UUIDs" at bounding box center [283, 116] width 121 height 17
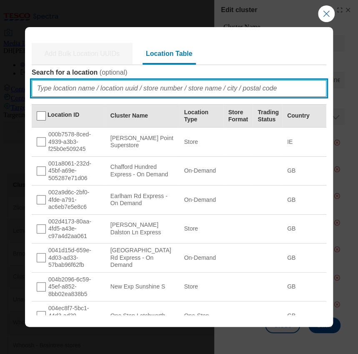
click at [91, 91] on input "Search for a location ( optional )" at bounding box center [179, 88] width 295 height 17
paste input "d558f995-25e2-407a-8d2f-9d0243a03b61"
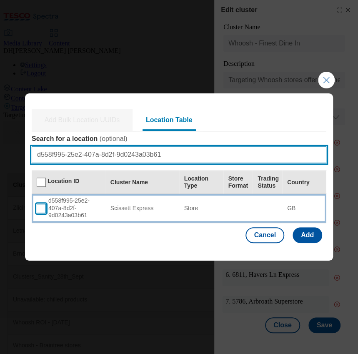
type input "d558f995-25e2-407a-8d2f-9d0243a03b61"
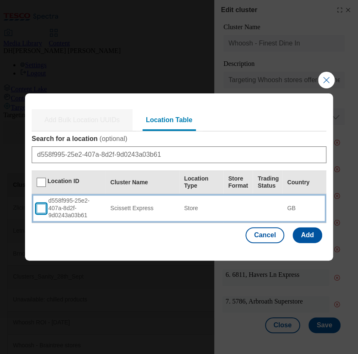
click at [42, 207] on input "Modal" at bounding box center [41, 208] width 9 height 9
checkbox input "true"
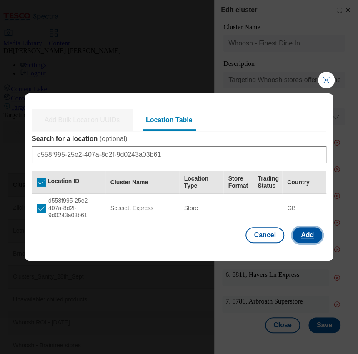
click at [308, 235] on button "Add" at bounding box center [308, 235] width 30 height 16
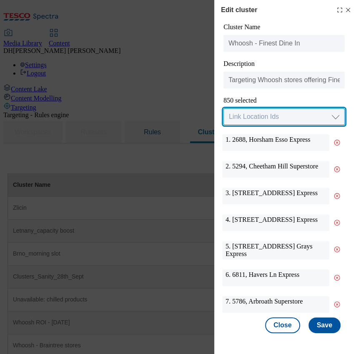
click at [255, 116] on select "Link Location Ids Choose location from table Add Bulk Location UUIDs" at bounding box center [283, 116] width 121 height 17
select select "locationtable"
click at [223, 109] on select "Link Location Ids Choose location from table Add Bulk Location UUIDs" at bounding box center [283, 116] width 121 height 17
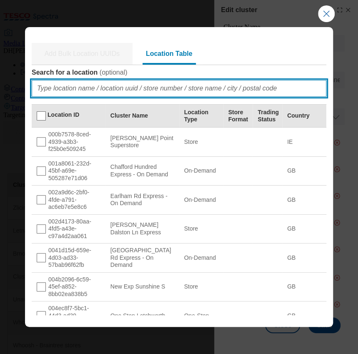
click at [134, 93] on input "Search for a location ( optional )" at bounding box center [179, 88] width 295 height 17
paste input "38bb9f5d-e51d-452c-852a-cf472d3fe4de"
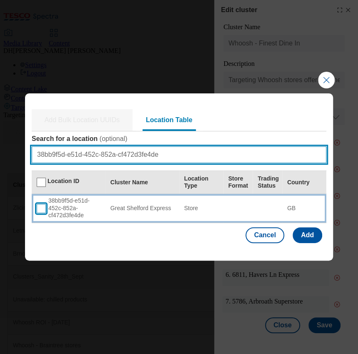
type input "38bb9f5d-e51d-452c-852a-cf472d3fe4de"
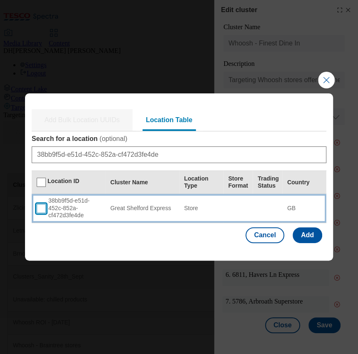
click at [37, 206] on input "Modal" at bounding box center [41, 208] width 9 height 9
checkbox input "true"
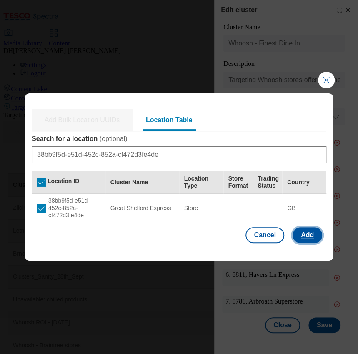
drag, startPoint x: 308, startPoint y: 234, endPoint x: 28, endPoint y: 246, distance: 279.9
click at [307, 234] on button "Add" at bounding box center [308, 235] width 30 height 16
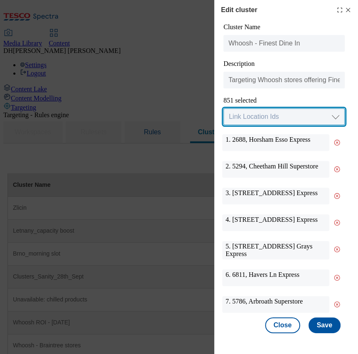
click at [262, 118] on select "Link Location Ids Choose location from table Add Bulk Location UUIDs" at bounding box center [283, 116] width 121 height 17
select select "locationtable"
click at [223, 109] on select "Link Location Ids Choose location from table Add Bulk Location UUIDs" at bounding box center [283, 116] width 121 height 17
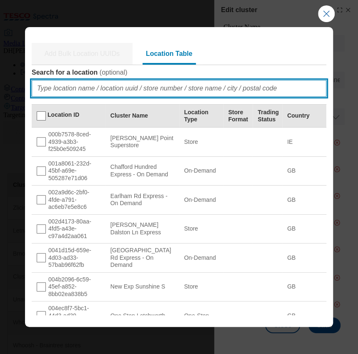
click at [211, 85] on input "Search for a location ( optional )" at bounding box center [179, 88] width 295 height 17
paste input "756589ef-5f96-4120-b47b-271ba75b6c83"
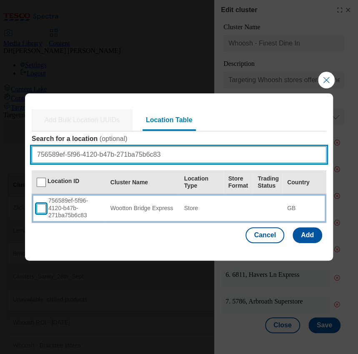
type input "756589ef-5f96-4120-b47b-271ba75b6c83"
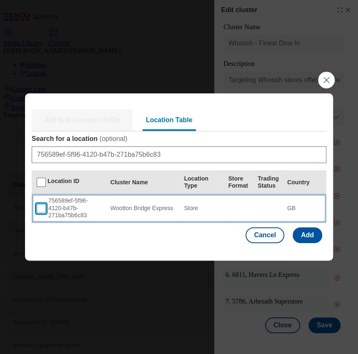
drag, startPoint x: 42, startPoint y: 210, endPoint x: 58, endPoint y: 210, distance: 15.4
click at [43, 210] on input "Modal" at bounding box center [41, 208] width 9 height 9
checkbox input "true"
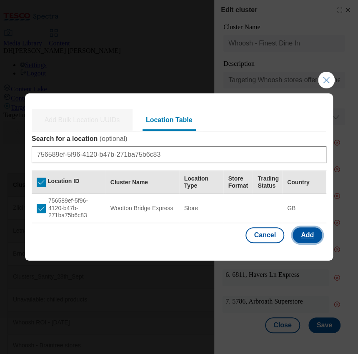
click at [310, 236] on button "Add" at bounding box center [308, 235] width 30 height 16
select select "Modal"
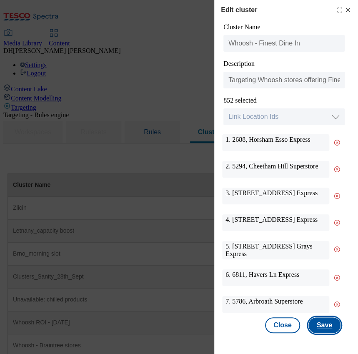
click at [329, 326] on button "Save" at bounding box center [324, 325] width 32 height 16
click at [349, 9] on icon "Modal" at bounding box center [348, 10] width 7 height 7
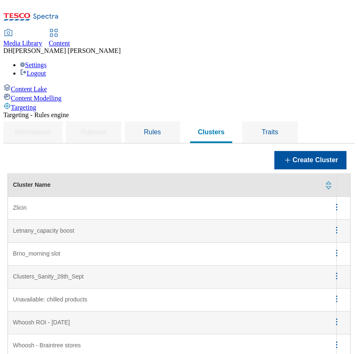
scroll to position [987, 0]
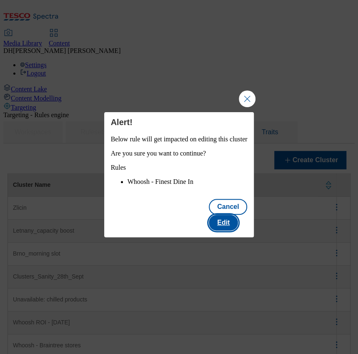
click at [238, 223] on button "Edit" at bounding box center [223, 223] width 29 height 16
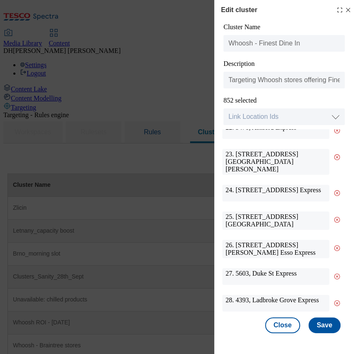
scroll to position [0, 0]
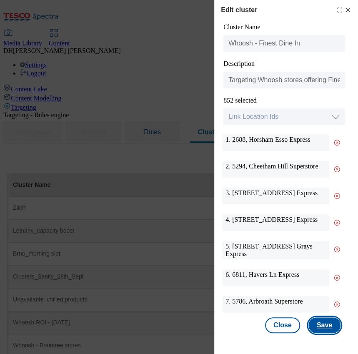
click at [322, 323] on button "Save" at bounding box center [324, 325] width 32 height 16
click at [286, 327] on button "Close" at bounding box center [282, 325] width 35 height 16
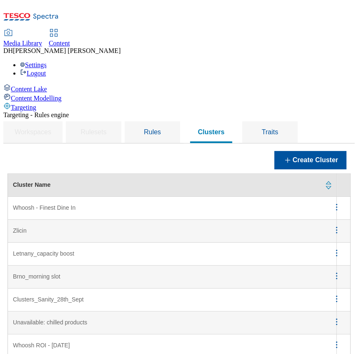
click at [331, 202] on icon "menus" at bounding box center [336, 207] width 10 height 10
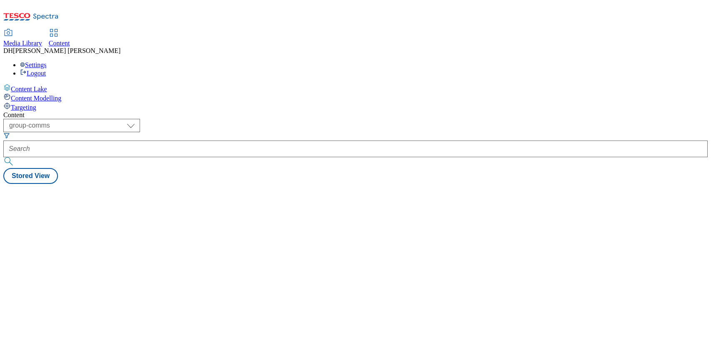
select select "group-comms"
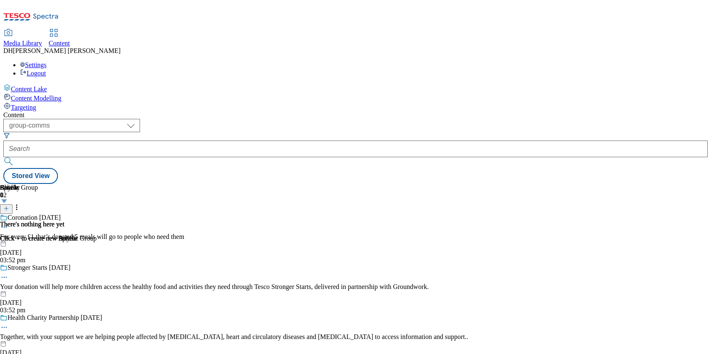
click at [36, 104] on span "Targeting" at bounding box center [23, 107] width 25 height 7
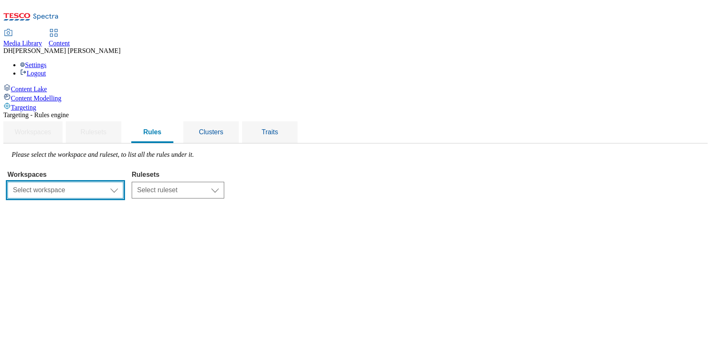
click at [123, 182] on select "Select workspace Content" at bounding box center [66, 190] width 116 height 17
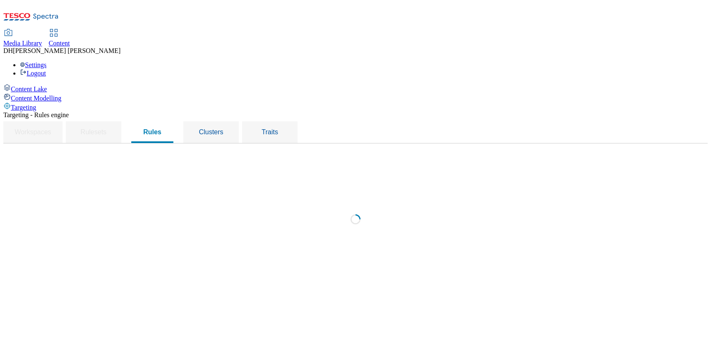
select select "f510054f-adaa-4692-b570-80fa3897127a"
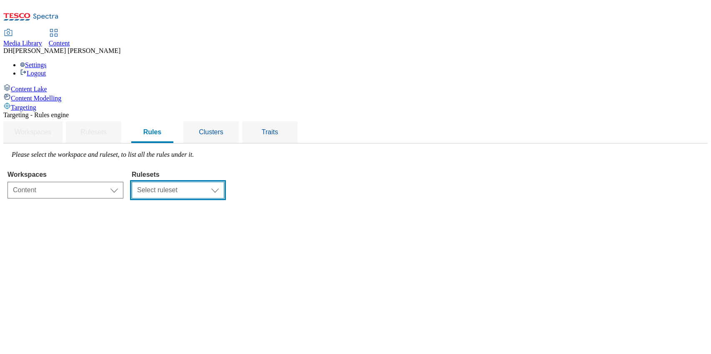
click at [224, 182] on select "Select ruleset CZ HU ROI SK UK" at bounding box center [178, 190] width 93 height 17
select select "7f9e739d-6abb-424f-b94f-4b375a3fe6e0"
click at [224, 182] on select "Select ruleset CZ HU ROI SK UK" at bounding box center [178, 190] width 93 height 17
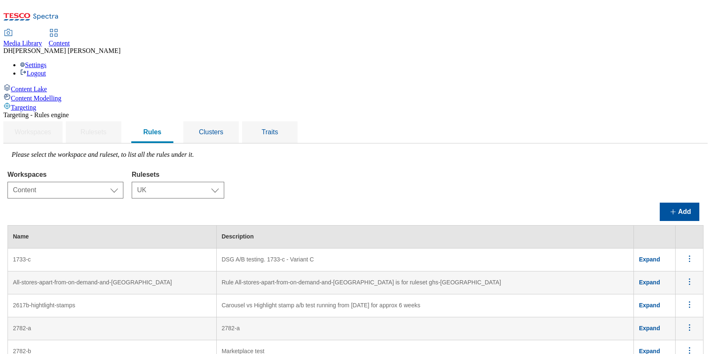
click at [455, 167] on div "Workspaces Select workspace Content Content Rulesets Select ruleset CZ HU ROI S…" at bounding box center [356, 183] width 696 height 32
click at [418, 167] on div "Workspaces Select workspace Content Content Rulesets Select ruleset CZ HU ROI S…" at bounding box center [356, 183] width 696 height 32
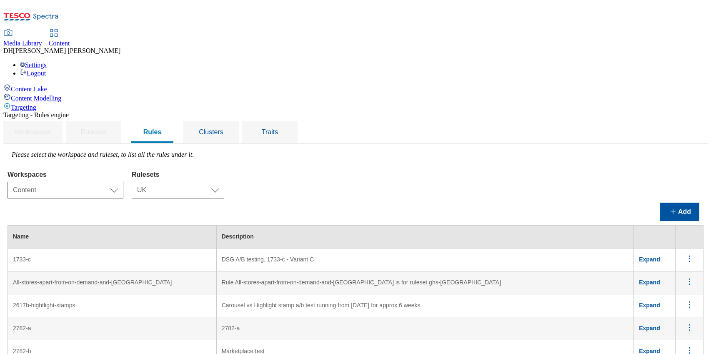
drag, startPoint x: 189, startPoint y: 166, endPoint x: 148, endPoint y: 158, distance: 41.9
drag, startPoint x: 119, startPoint y: 135, endPoint x: 498, endPoint y: 197, distance: 384.2
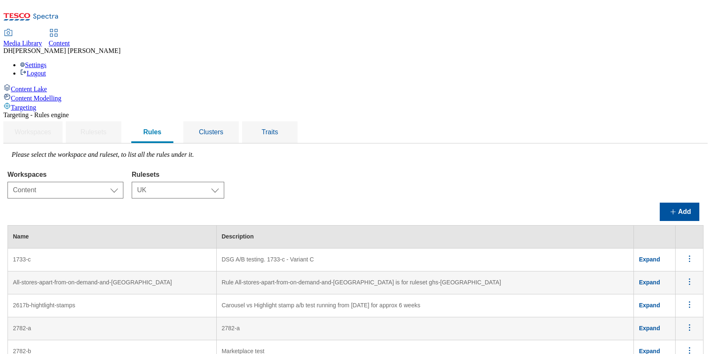
drag, startPoint x: 186, startPoint y: 143, endPoint x: 592, endPoint y: 218, distance: 412.8
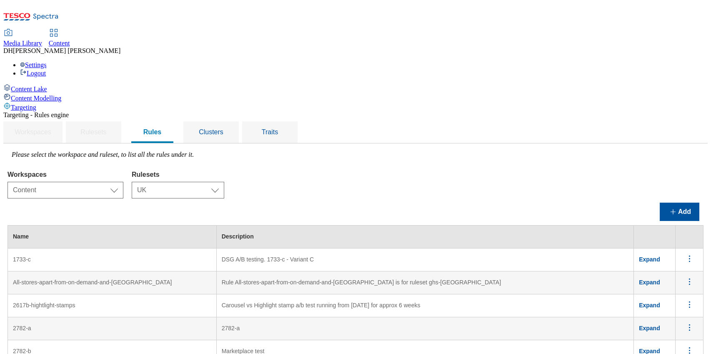
drag, startPoint x: 116, startPoint y: 136, endPoint x: 586, endPoint y: 224, distance: 477.8
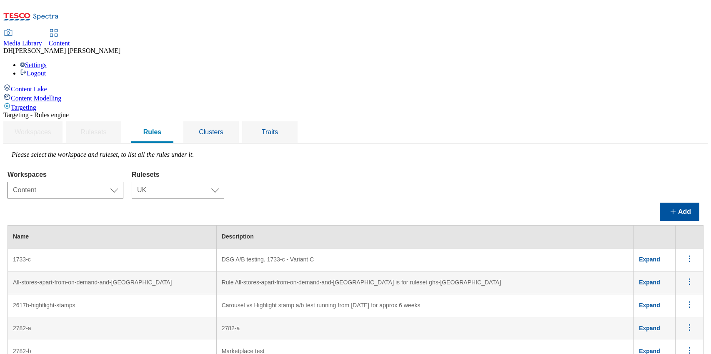
drag, startPoint x: 118, startPoint y: 199, endPoint x: 536, endPoint y: 230, distance: 419.6
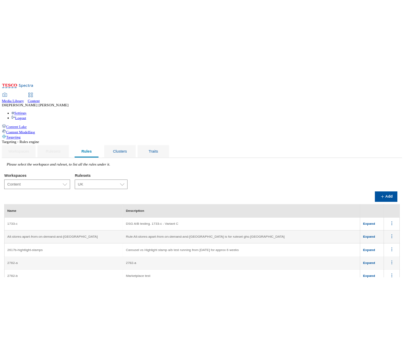
scroll to position [1623, 0]
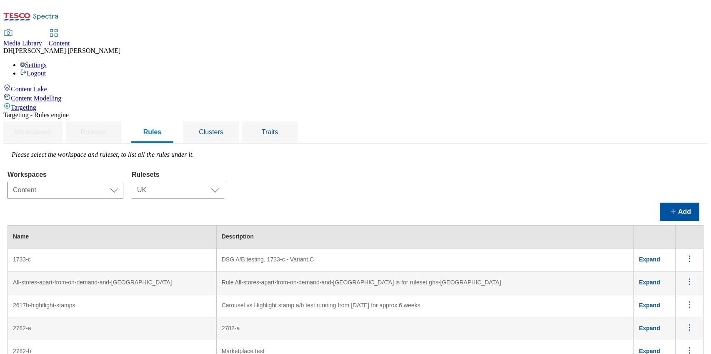
drag, startPoint x: 278, startPoint y: 170, endPoint x: 117, endPoint y: 156, distance: 161.9
drag, startPoint x: 280, startPoint y: 171, endPoint x: 117, endPoint y: 157, distance: 163.6
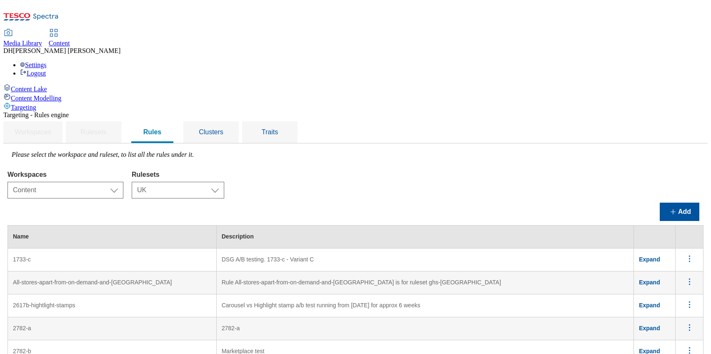
drag, startPoint x: 584, startPoint y: 131, endPoint x: 646, endPoint y: 135, distance: 62.7
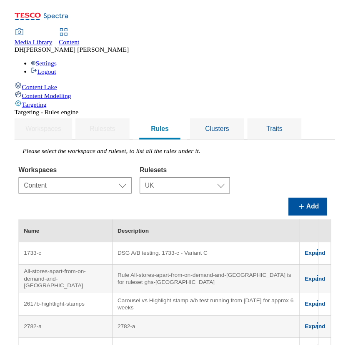
scroll to position [1808, 0]
